Goal: Task Accomplishment & Management: Complete application form

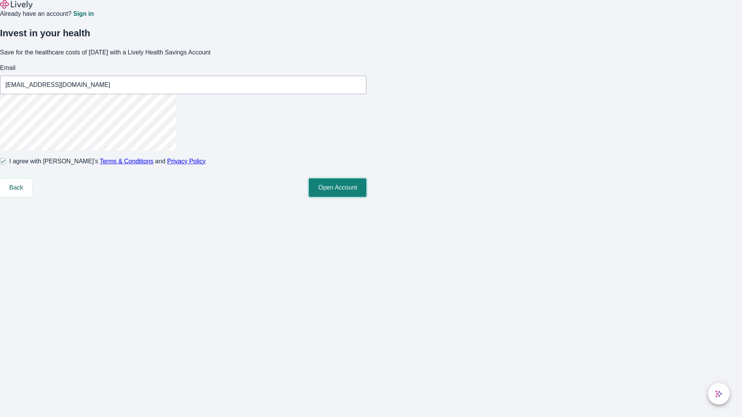
click at [366, 197] on button "Open Account" at bounding box center [338, 188] width 58 height 19
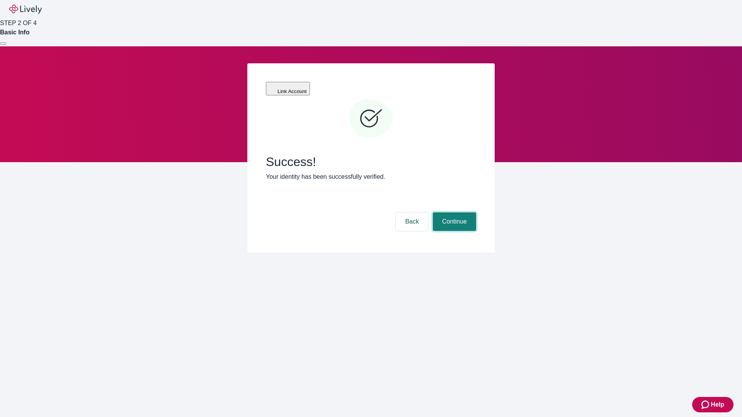
click at [453, 213] on button "Continue" at bounding box center [454, 222] width 43 height 19
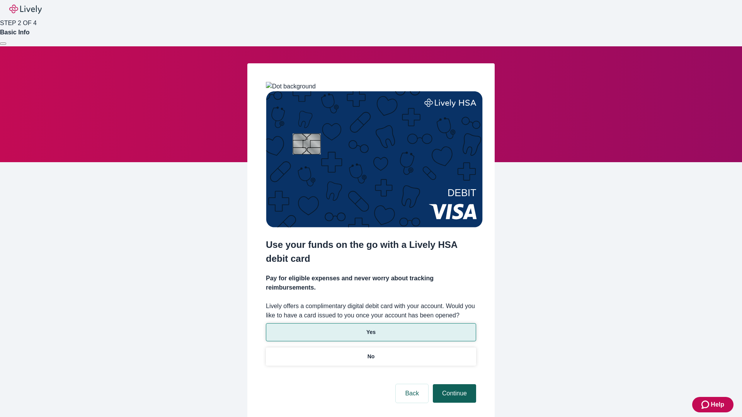
click at [371, 329] on p "Yes" at bounding box center [370, 333] width 9 height 8
click at [453, 385] on button "Continue" at bounding box center [454, 394] width 43 height 19
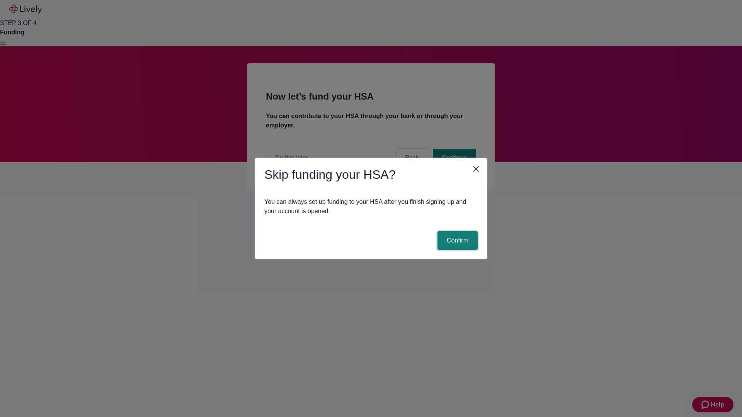
click at [456, 241] on button "Confirm" at bounding box center [458, 241] width 40 height 19
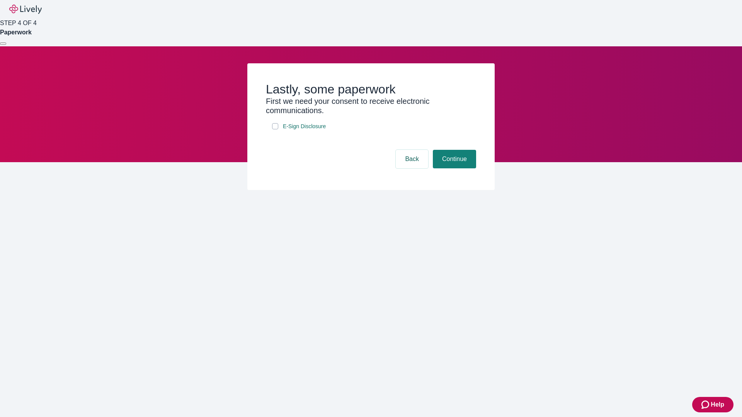
click at [275, 129] on input "E-Sign Disclosure" at bounding box center [275, 126] width 6 height 6
checkbox input "true"
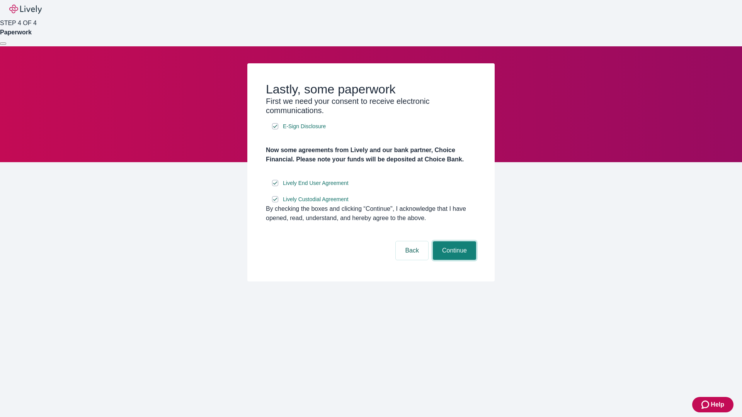
click at [453, 260] on button "Continue" at bounding box center [454, 251] width 43 height 19
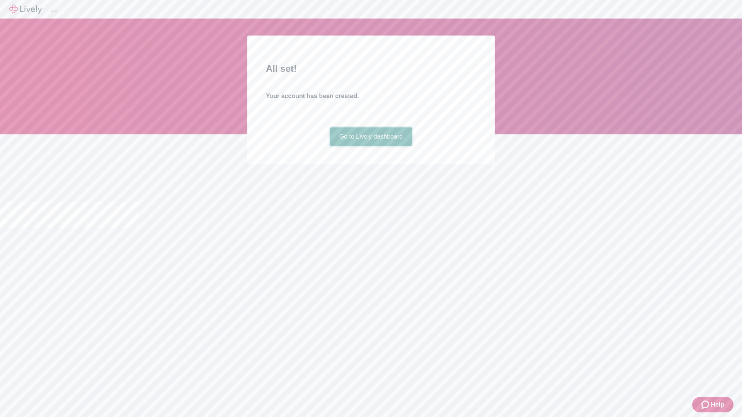
click at [371, 146] on link "Go to Lively dashboard" at bounding box center [371, 137] width 82 height 19
